Goal: Information Seeking & Learning: Learn about a topic

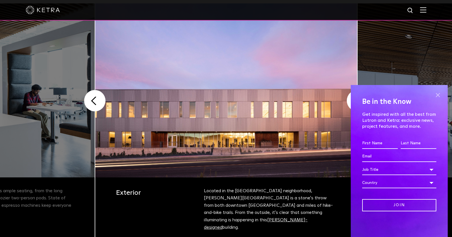
click at [436, 96] on span at bounding box center [437, 95] width 9 height 9
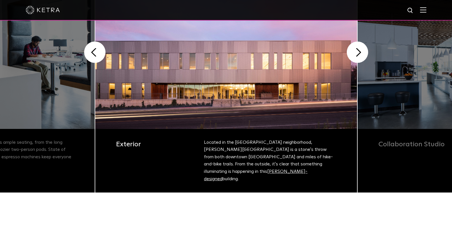
scroll to position [159, 0]
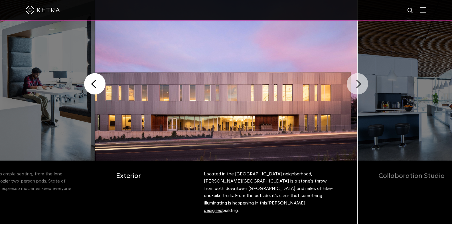
click at [355, 84] on button "Next" at bounding box center [356, 83] width 21 height 21
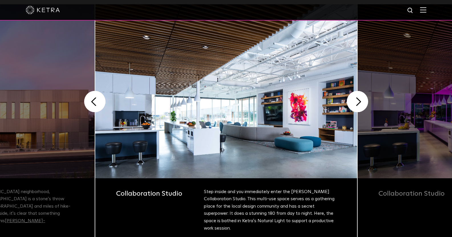
scroll to position [131, 0]
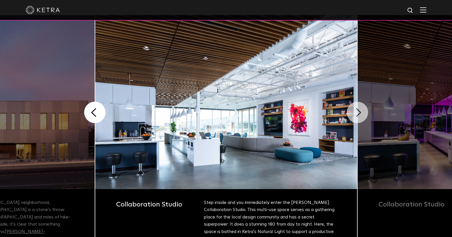
click at [359, 108] on button "Next" at bounding box center [356, 112] width 21 height 21
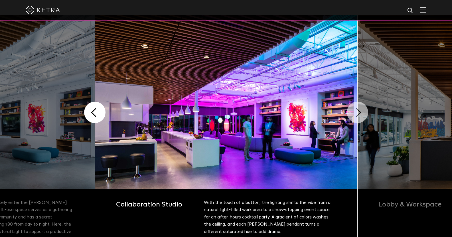
click at [359, 108] on button "Next" at bounding box center [356, 112] width 21 height 21
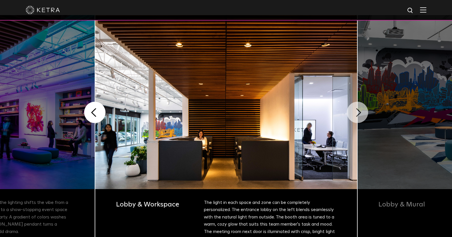
click at [359, 108] on button "Next" at bounding box center [356, 112] width 21 height 21
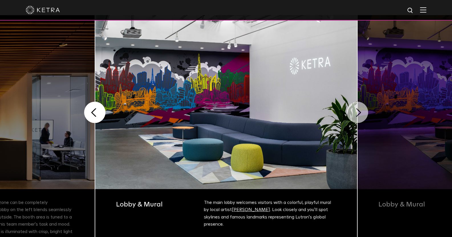
click at [359, 108] on button "Next" at bounding box center [356, 112] width 21 height 21
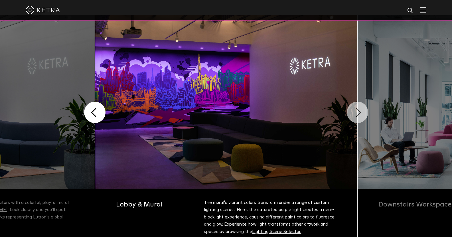
click at [359, 108] on button "Next" at bounding box center [356, 112] width 21 height 21
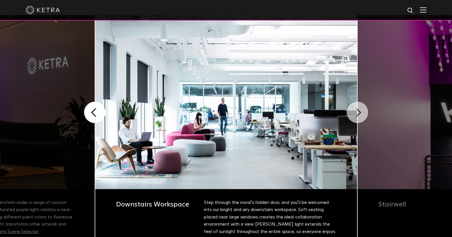
click at [359, 108] on button "Next" at bounding box center [356, 112] width 21 height 21
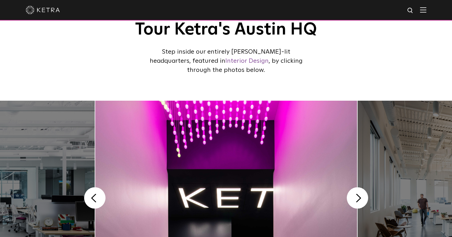
scroll to position [102, 0]
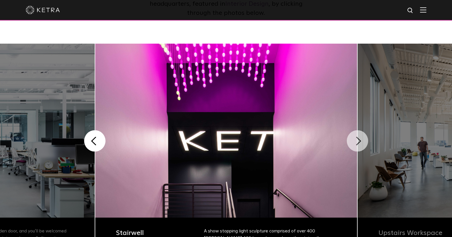
click at [355, 144] on button "Next" at bounding box center [356, 140] width 21 height 21
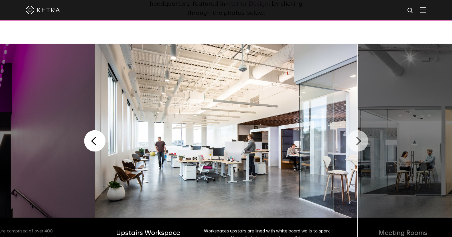
click at [355, 143] on button "Next" at bounding box center [356, 140] width 21 height 21
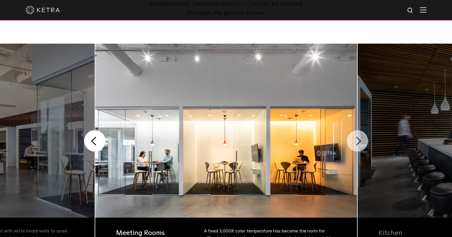
click at [355, 143] on button "Next" at bounding box center [356, 140] width 21 height 21
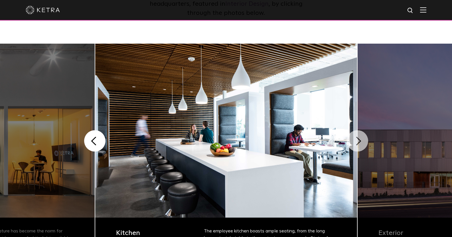
click at [355, 143] on button "Next" at bounding box center [356, 140] width 21 height 21
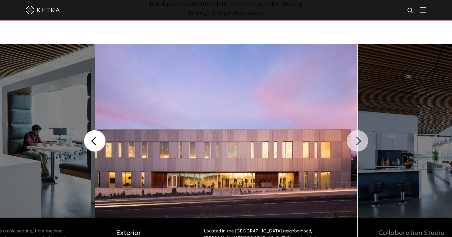
click at [355, 143] on button "Next" at bounding box center [356, 140] width 21 height 21
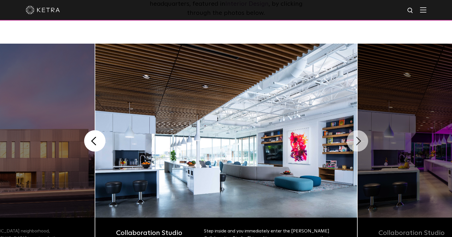
scroll to position [0, 0]
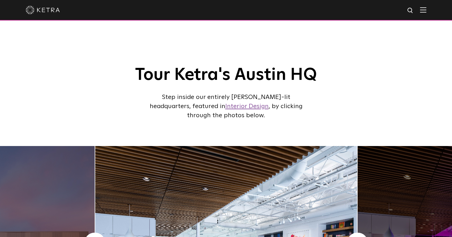
drag, startPoint x: 204, startPoint y: 107, endPoint x: 188, endPoint y: 107, distance: 16.0
click at [225, 107] on link "Interior Design" at bounding box center [246, 106] width 43 height 6
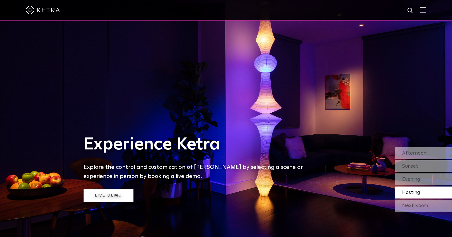
click at [109, 196] on link "Live Demo" at bounding box center [108, 195] width 50 height 12
